Goal: Find specific page/section: Find specific page/section

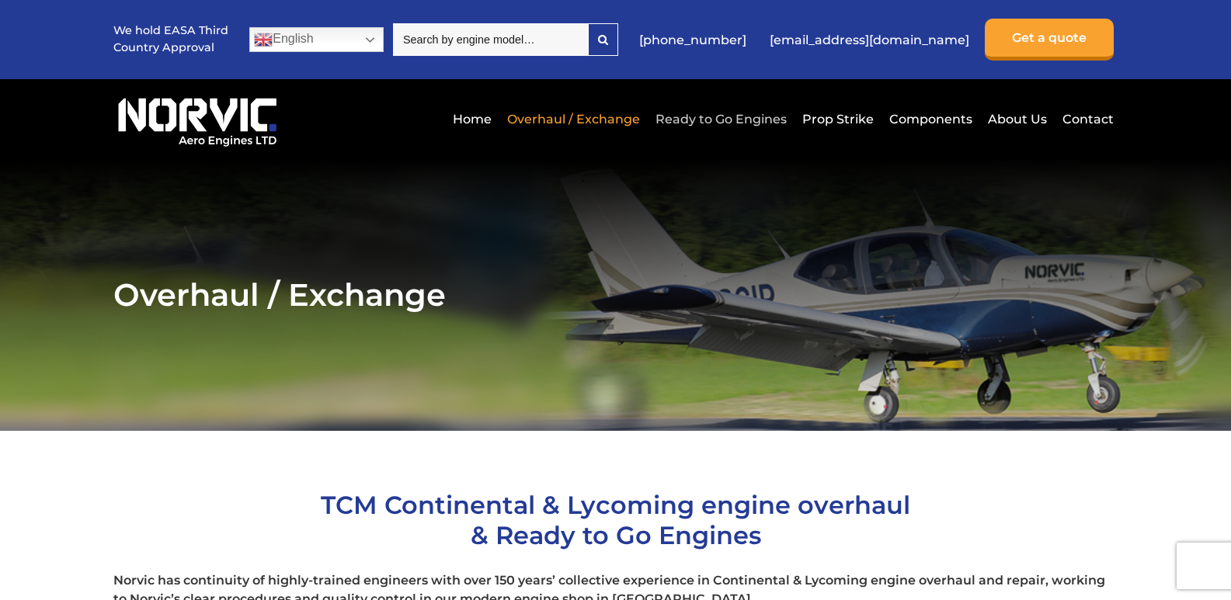
click at [710, 119] on link "Ready to Go Engines" at bounding box center [720, 119] width 139 height 38
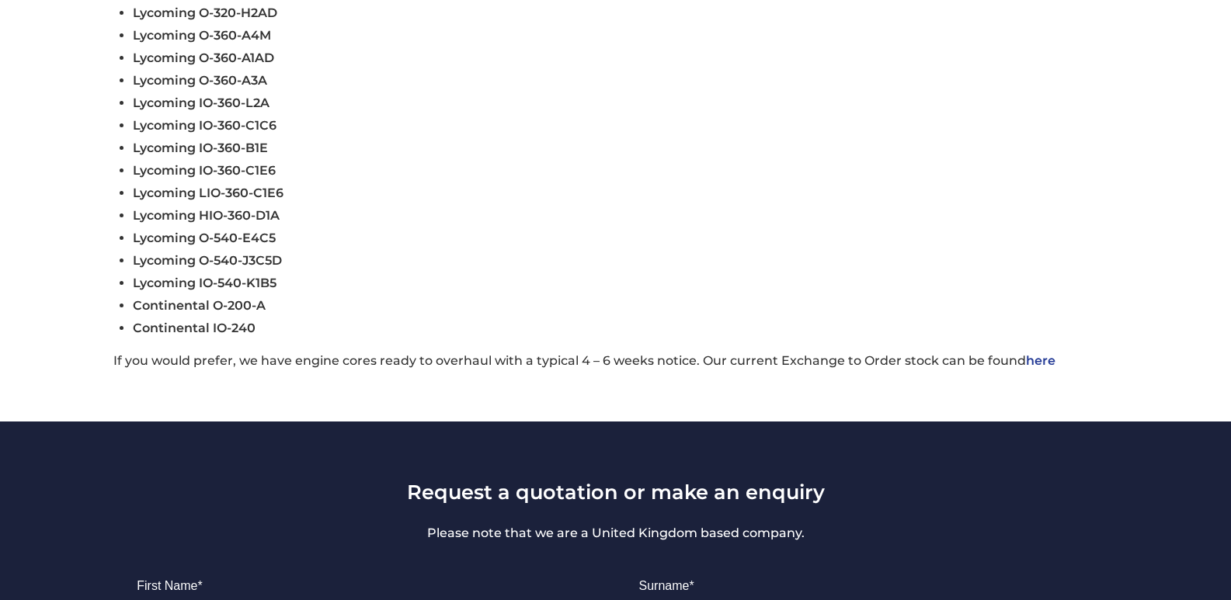
scroll to position [776, 0]
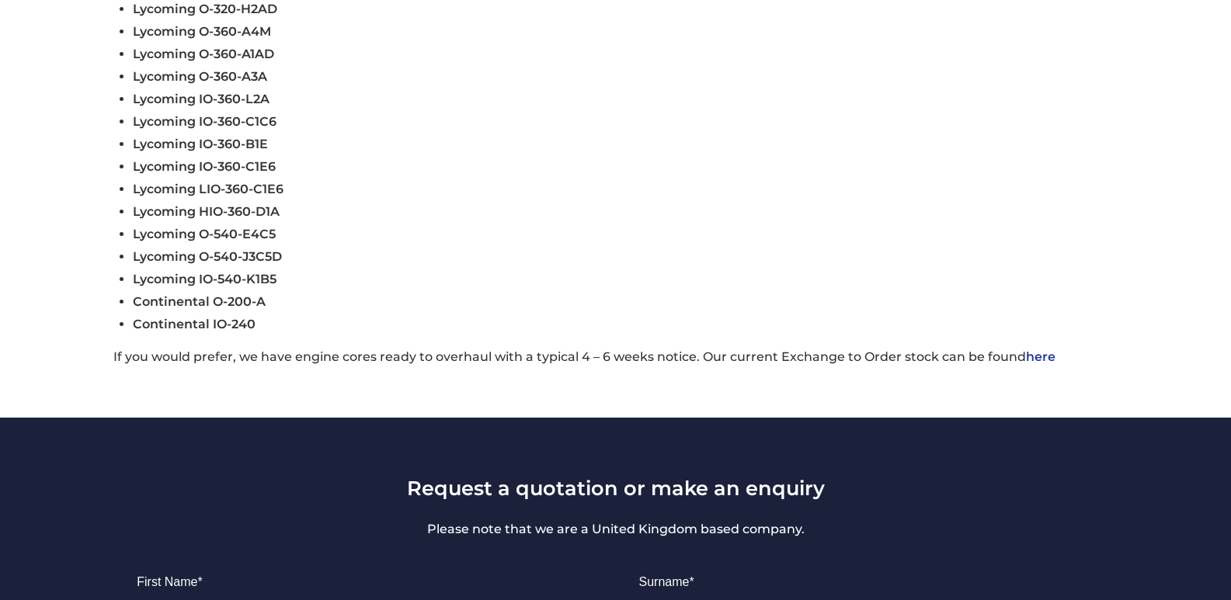
click at [1040, 356] on link "here" at bounding box center [1041, 356] width 30 height 15
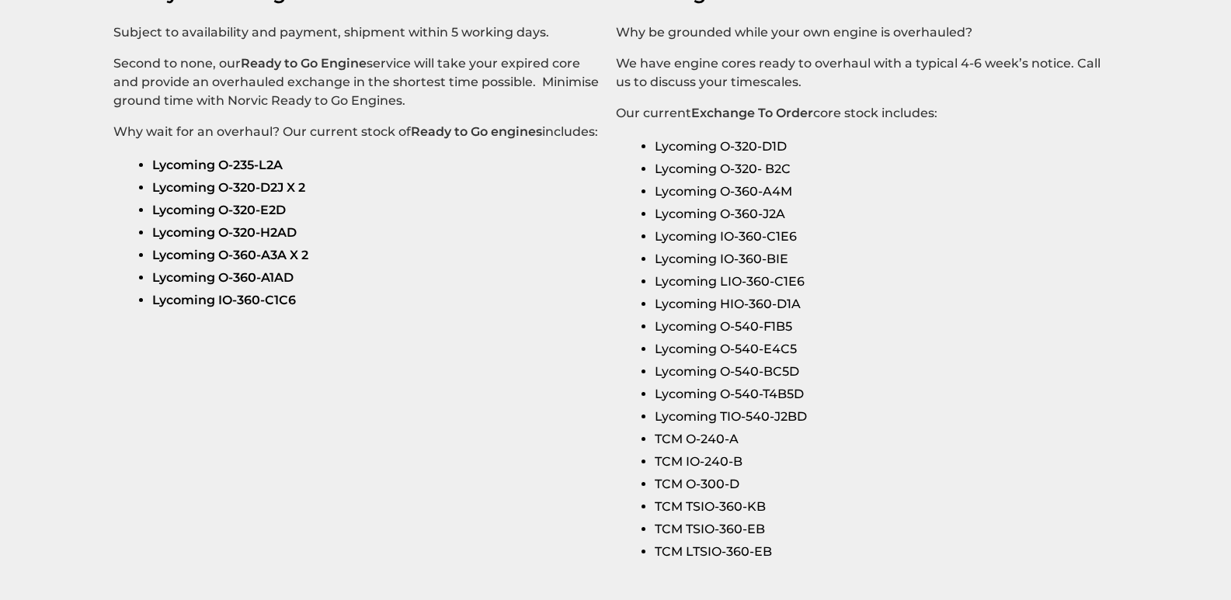
scroll to position [2640, 0]
